Goal: Task Accomplishment & Management: Use online tool/utility

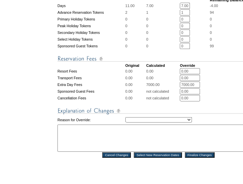
scroll to position [283, 0]
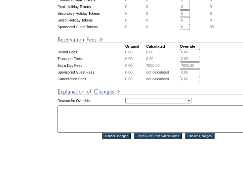
click at [149, 103] on select "Creating Continuous Stay Days Rebooked After Cancellation Editing Occupant Expe…" at bounding box center [158, 100] width 67 height 5
select select "1043"
click at [125, 103] on select "Creating Continuous Stay Days Rebooked After Cancellation Editing Occupant Expe…" at bounding box center [158, 100] width 67 height 5
click at [145, 129] on textarea at bounding box center [157, 118] width 201 height 27
type textarea "PP"
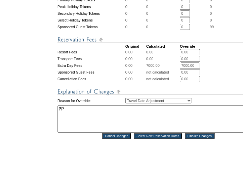
click at [205, 139] on input "Finalize Changes" at bounding box center [200, 135] width 30 height 5
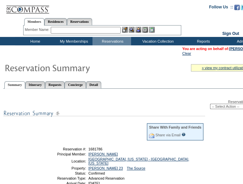
scroll to position [18, 0]
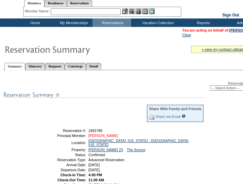
click at [108, 137] on link "[PERSON_NAME]" at bounding box center [103, 136] width 30 height 4
